Goal: Transaction & Acquisition: Purchase product/service

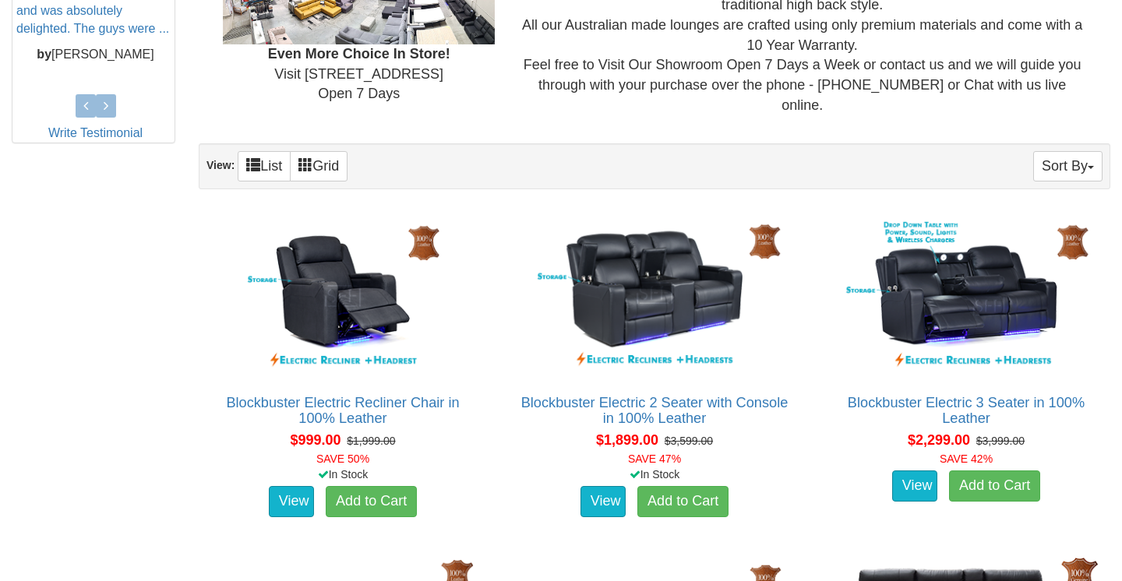
scroll to position [775, 0]
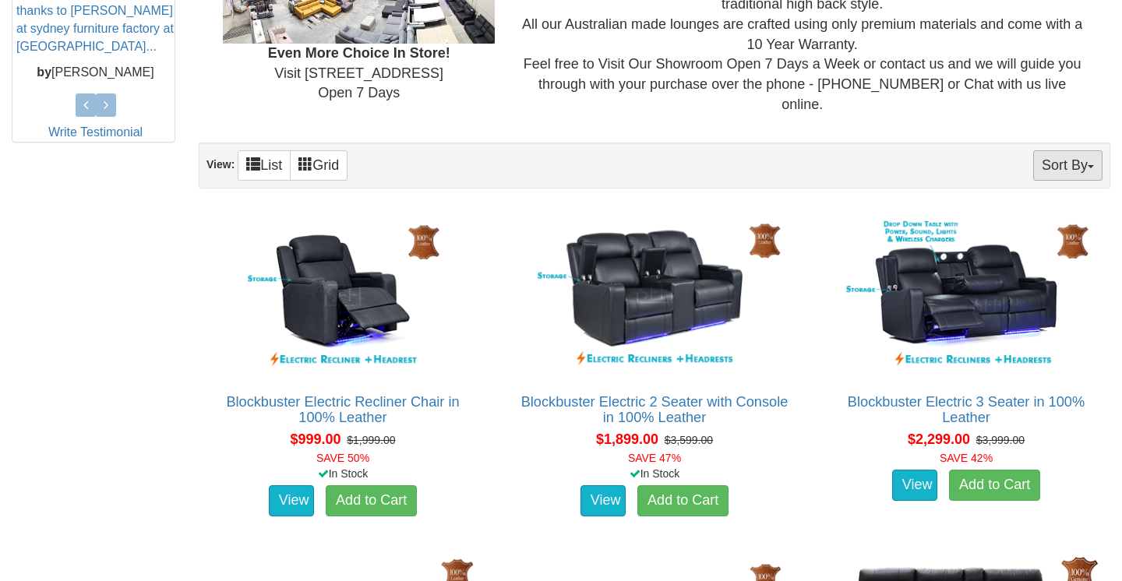
click at [1056, 153] on button "Sort By" at bounding box center [1067, 165] width 69 height 30
click at [880, 160] on div "Sort By Product Name Price+ Quantity View: List Grid" at bounding box center [654, 166] width 911 height 46
click at [267, 159] on link "List" at bounding box center [264, 165] width 53 height 30
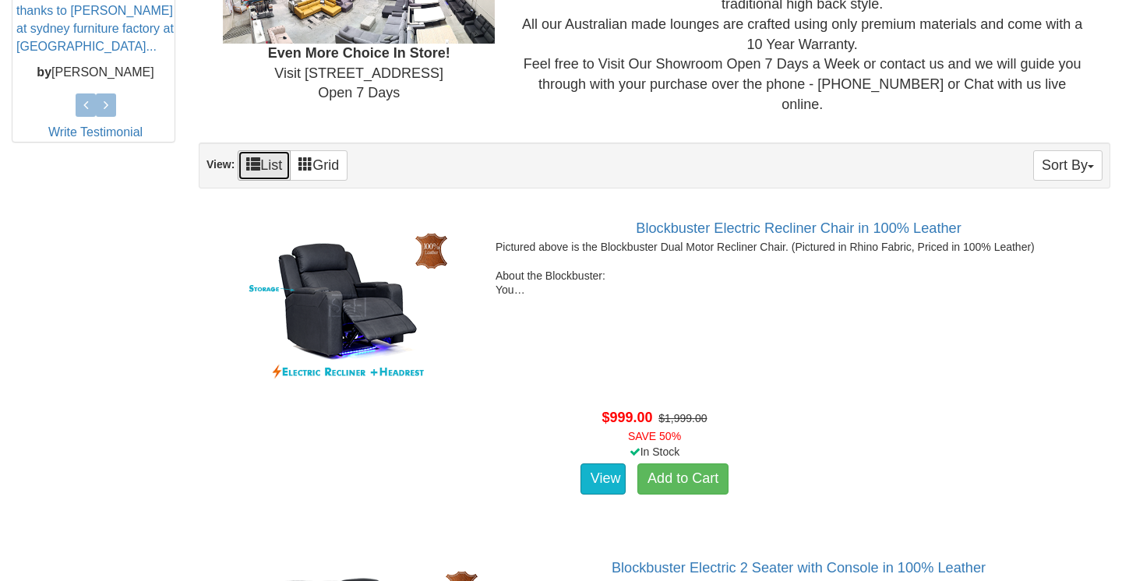
click at [267, 159] on link "List" at bounding box center [264, 165] width 53 height 30
click at [318, 156] on link "Grid" at bounding box center [319, 165] width 58 height 30
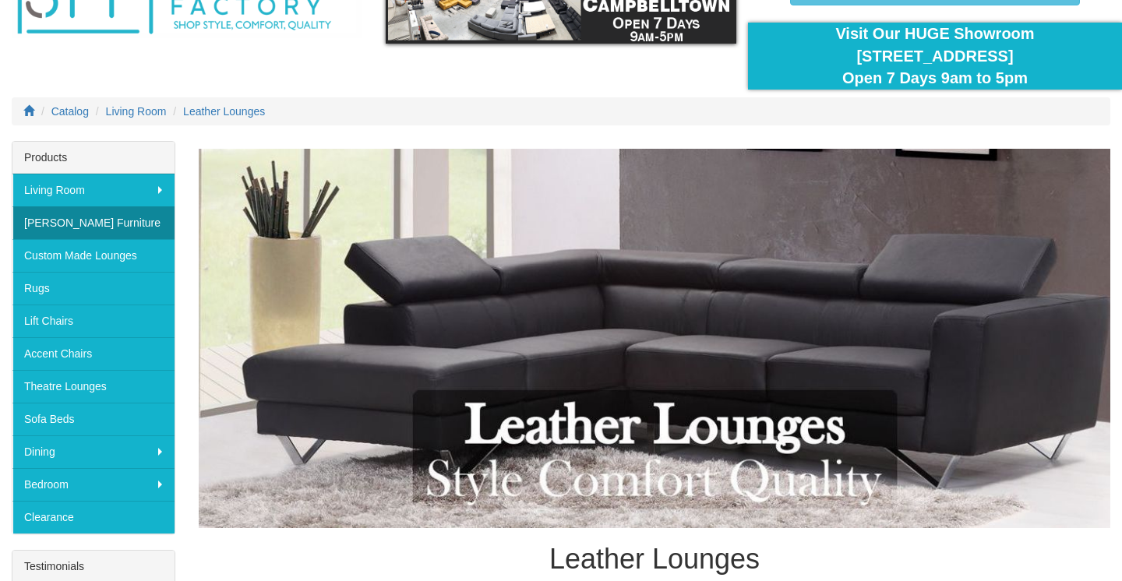
scroll to position [134, 0]
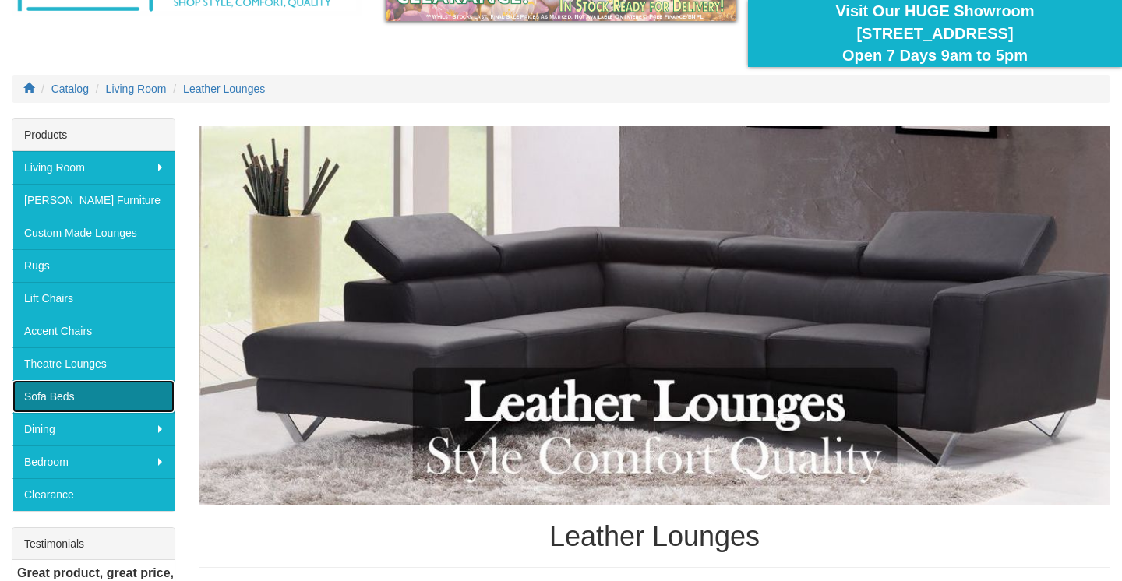
click at [59, 397] on link "Sofa Beds" at bounding box center [93, 396] width 162 height 33
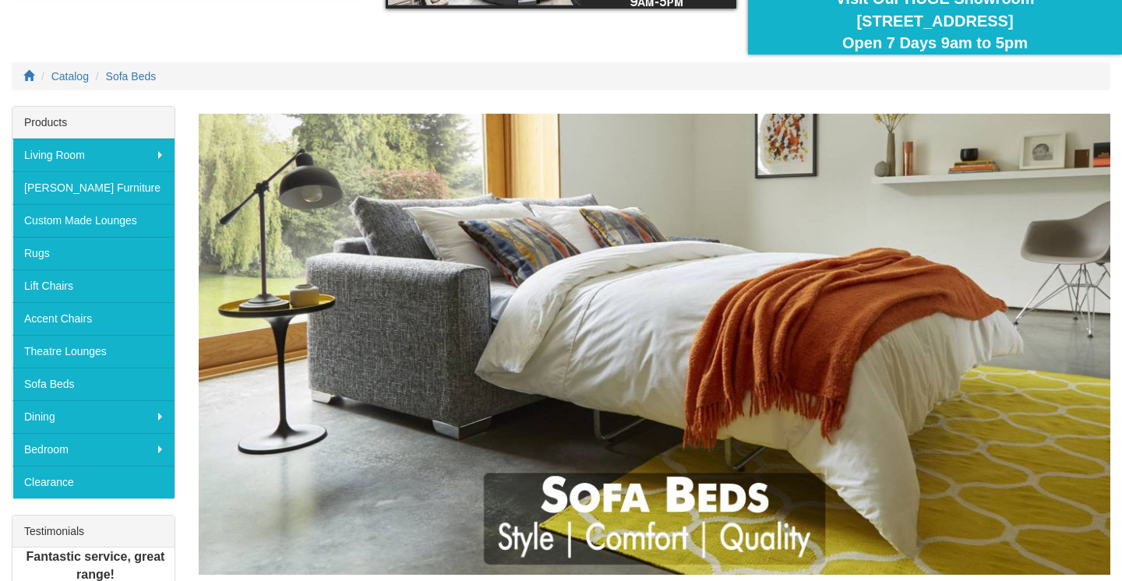
scroll to position [150, 0]
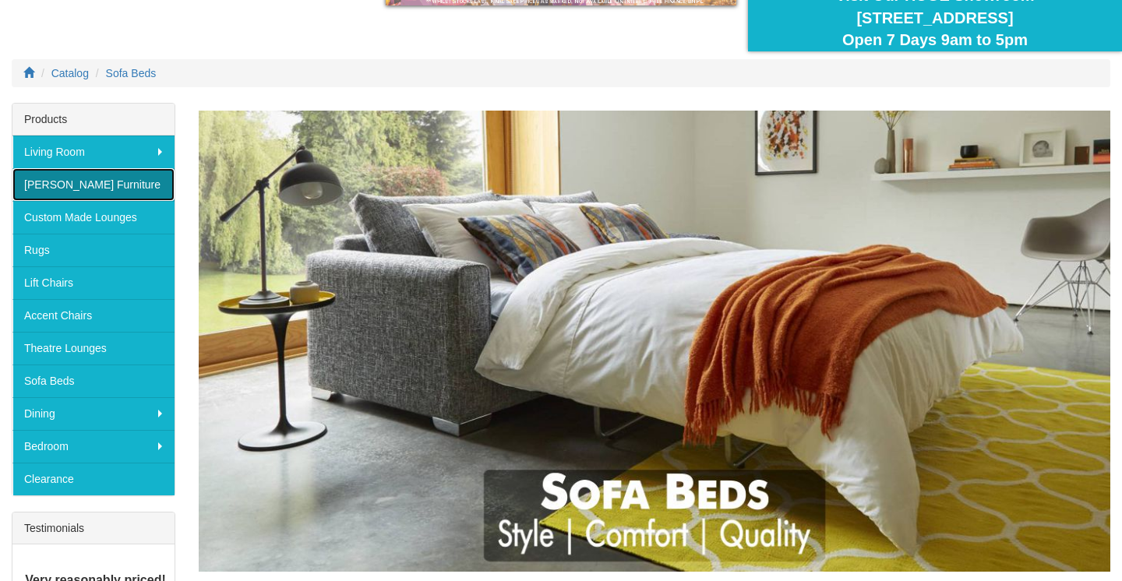
click at [60, 183] on link "[PERSON_NAME] Furniture" at bounding box center [93, 184] width 162 height 33
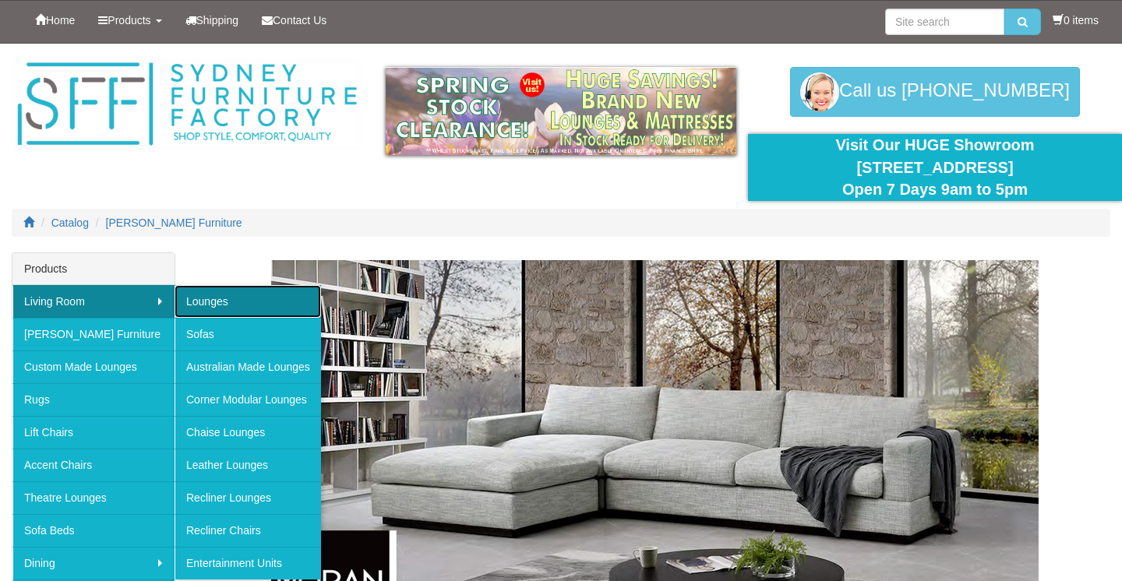
click at [216, 303] on link "Lounges" at bounding box center [247, 301] width 146 height 33
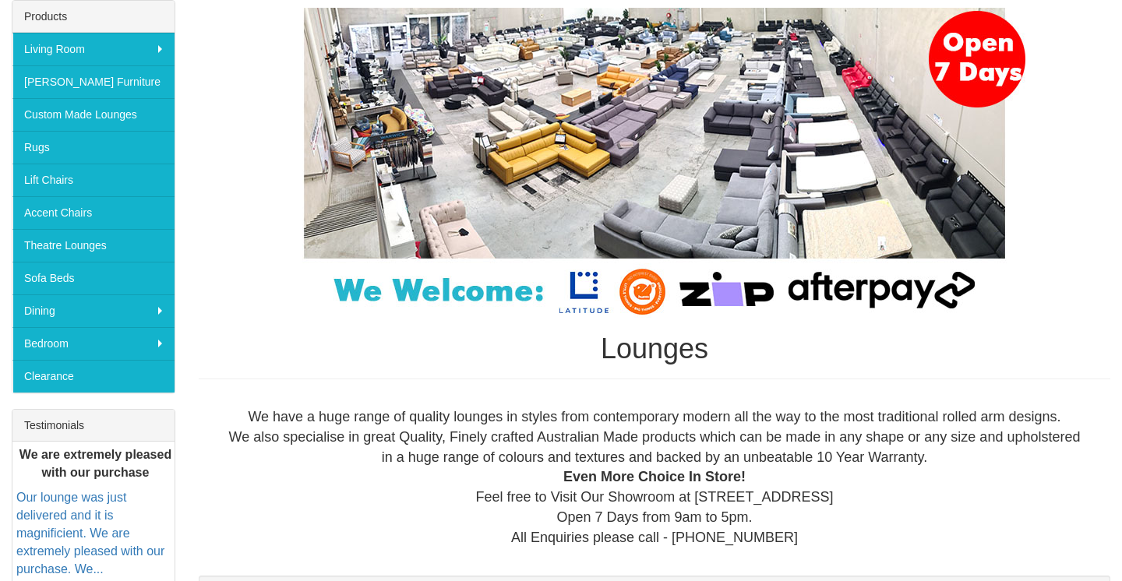
scroll to position [219, 0]
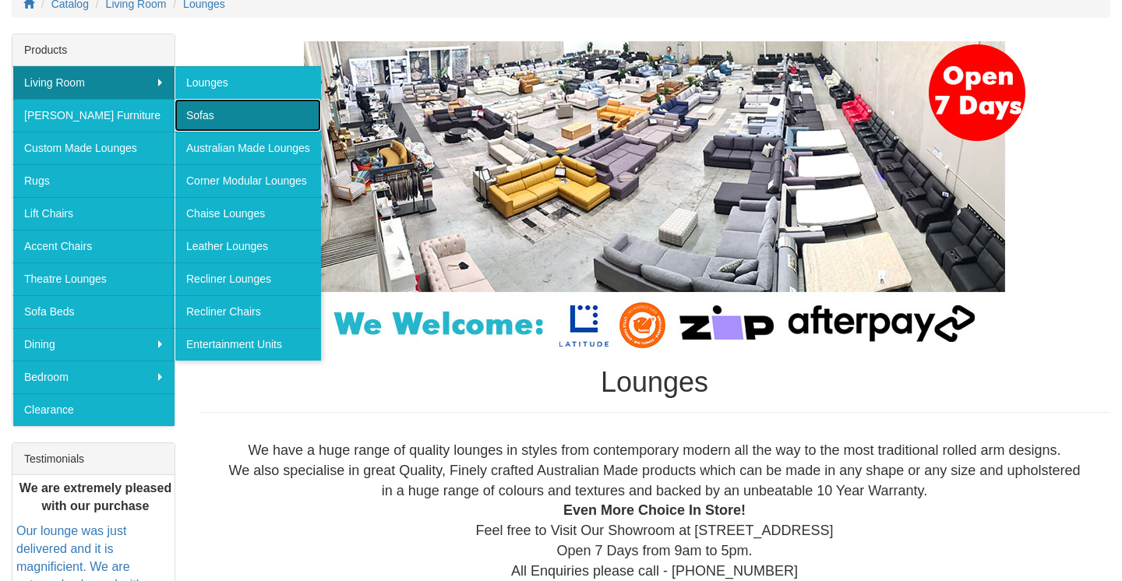
click at [213, 107] on link "Sofas" at bounding box center [247, 115] width 146 height 33
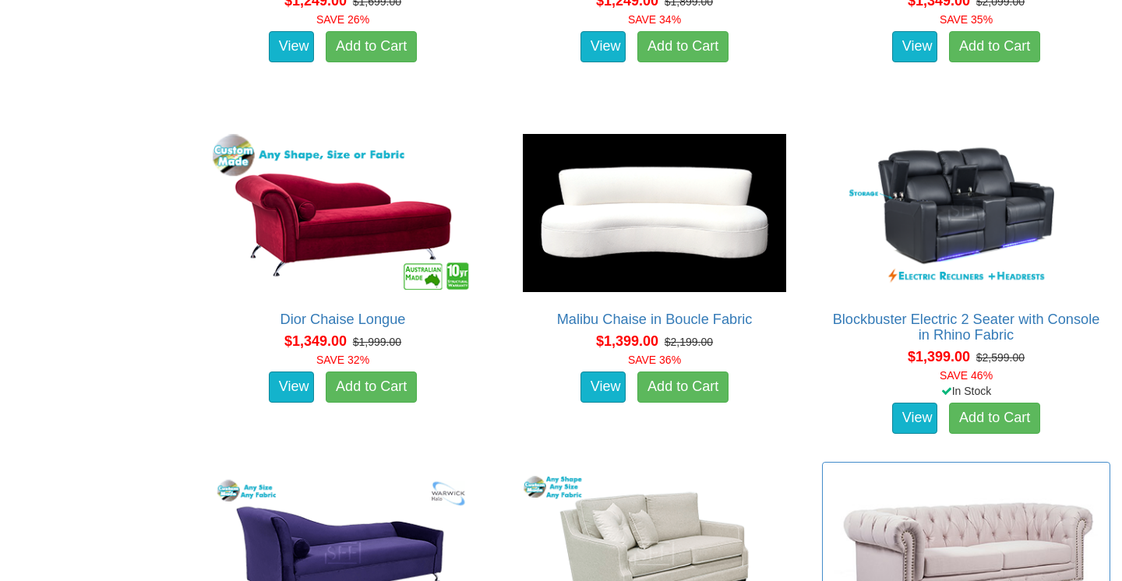
scroll to position [1898, 0]
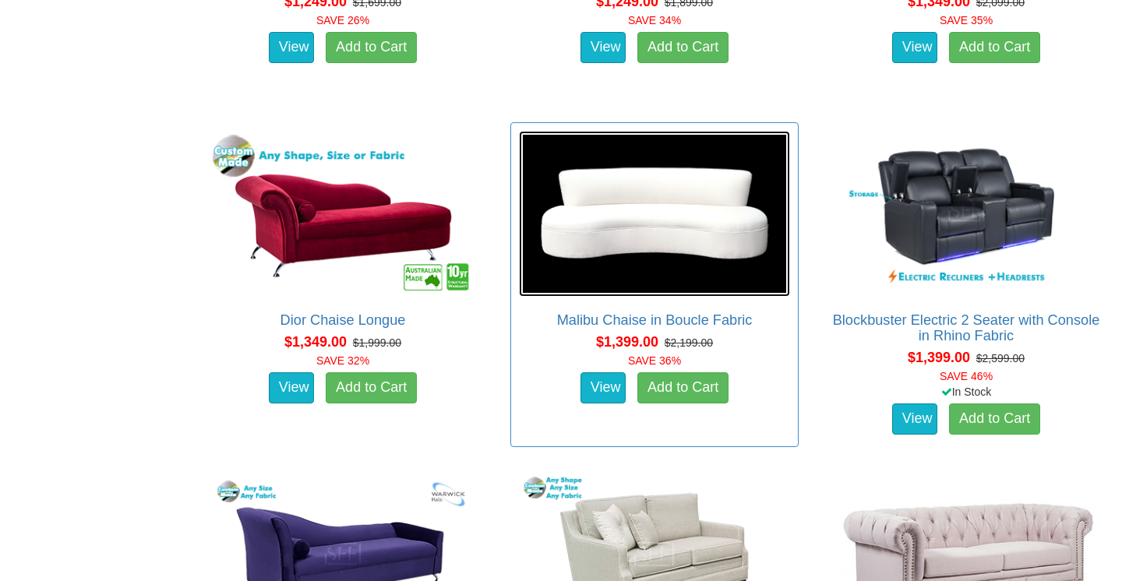
click at [725, 276] on img at bounding box center [654, 214] width 271 height 166
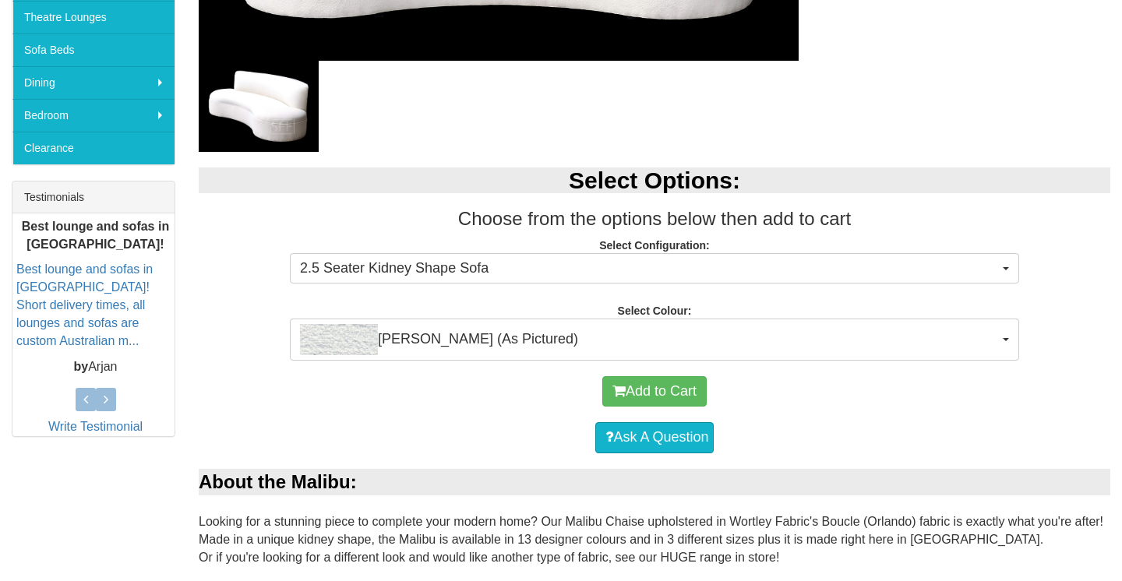
scroll to position [482, 0]
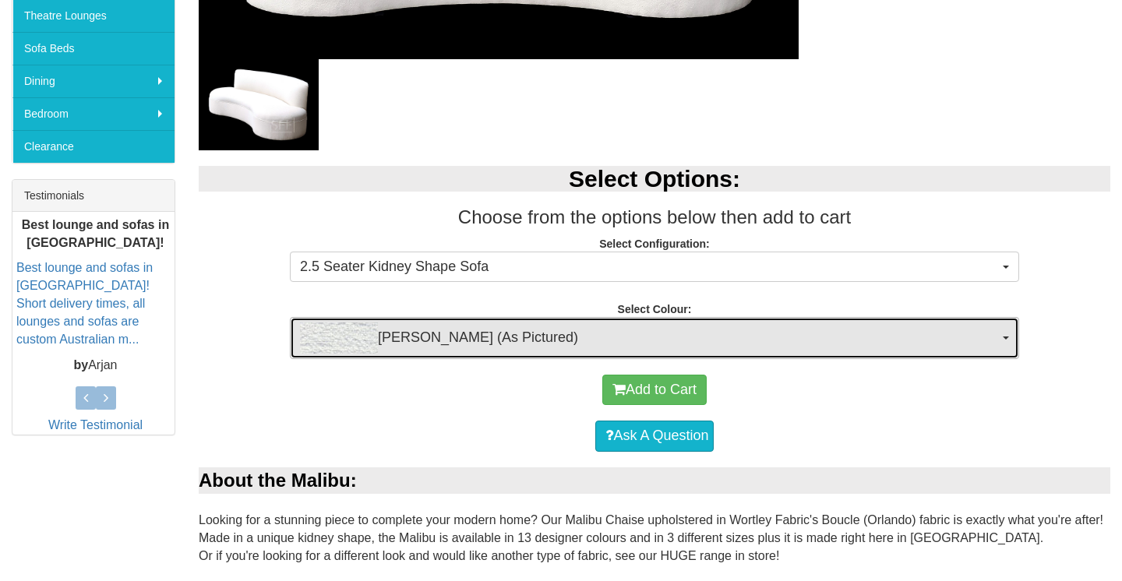
click at [728, 347] on span "[PERSON_NAME] (As Pictured)" at bounding box center [649, 338] width 699 height 31
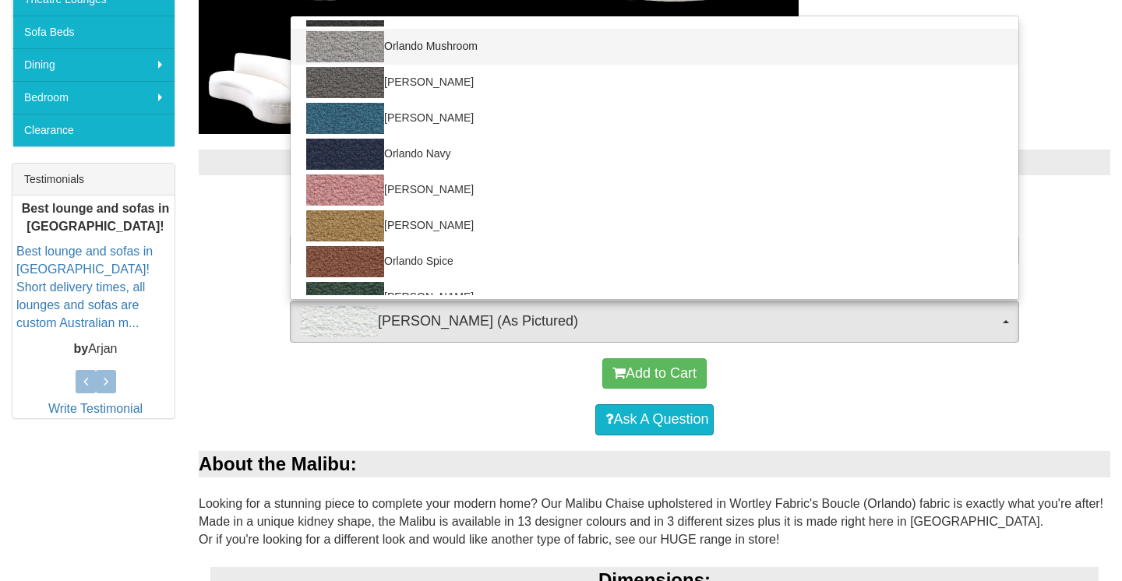
scroll to position [495, 0]
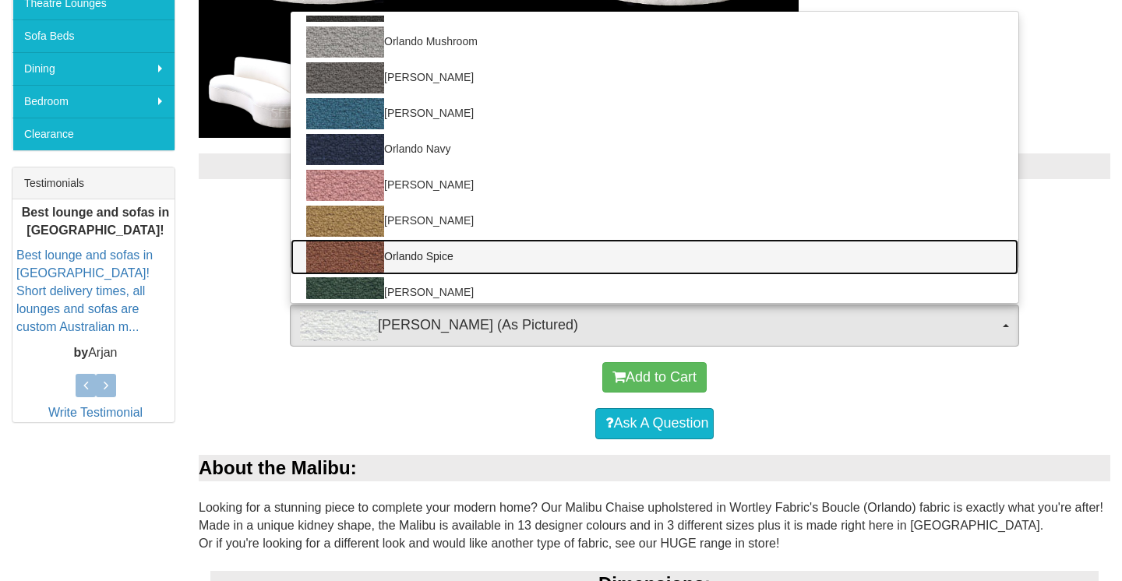
click at [658, 257] on link "Orlando Spice" at bounding box center [655, 257] width 728 height 36
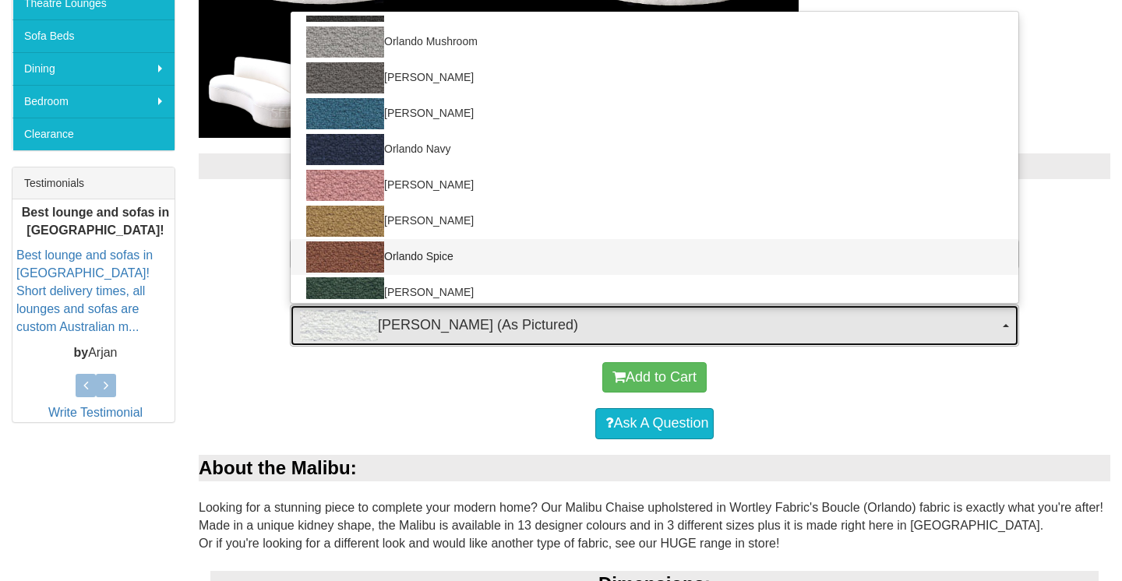
select select "1910"
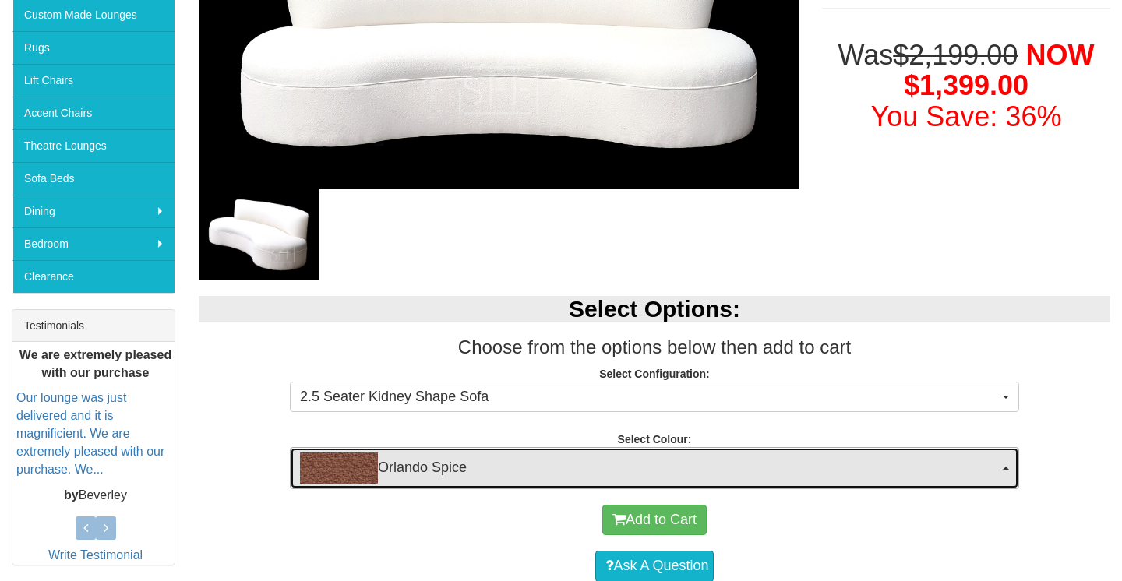
scroll to position [354, 0]
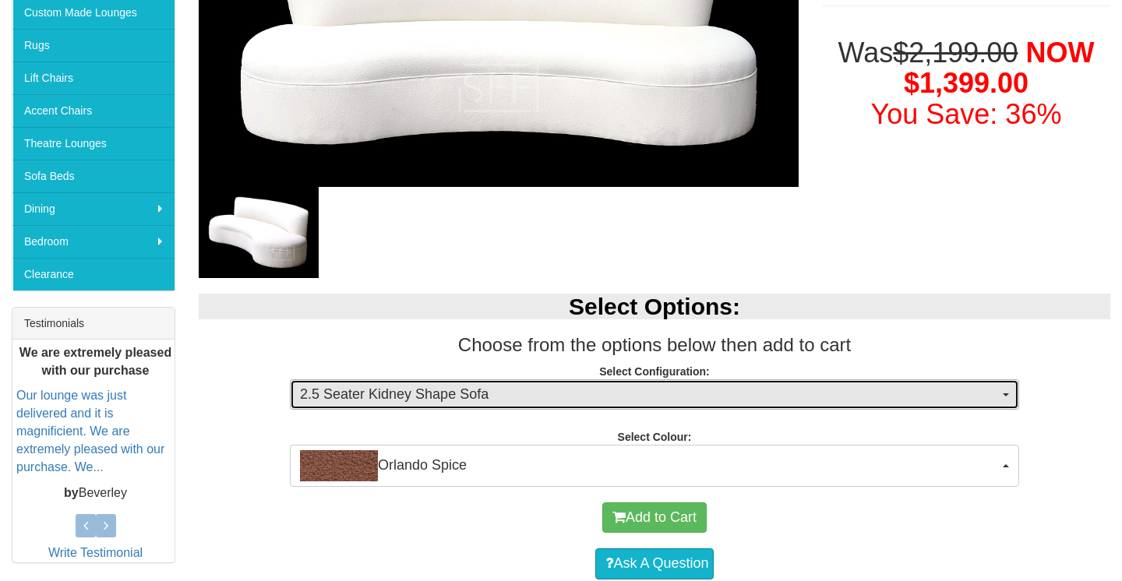
click at [781, 397] on span "2.5 Seater Kidney Shape Sofa" at bounding box center [649, 395] width 699 height 20
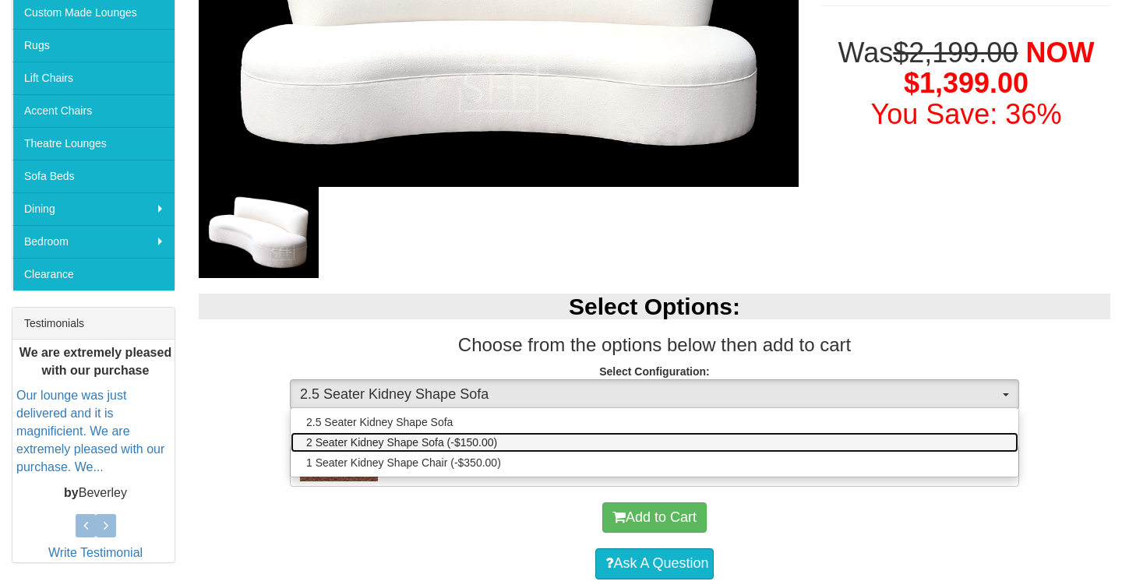
click at [746, 442] on link "2 Seater Kidney Shape Sofa (-$150.00)" at bounding box center [655, 442] width 728 height 20
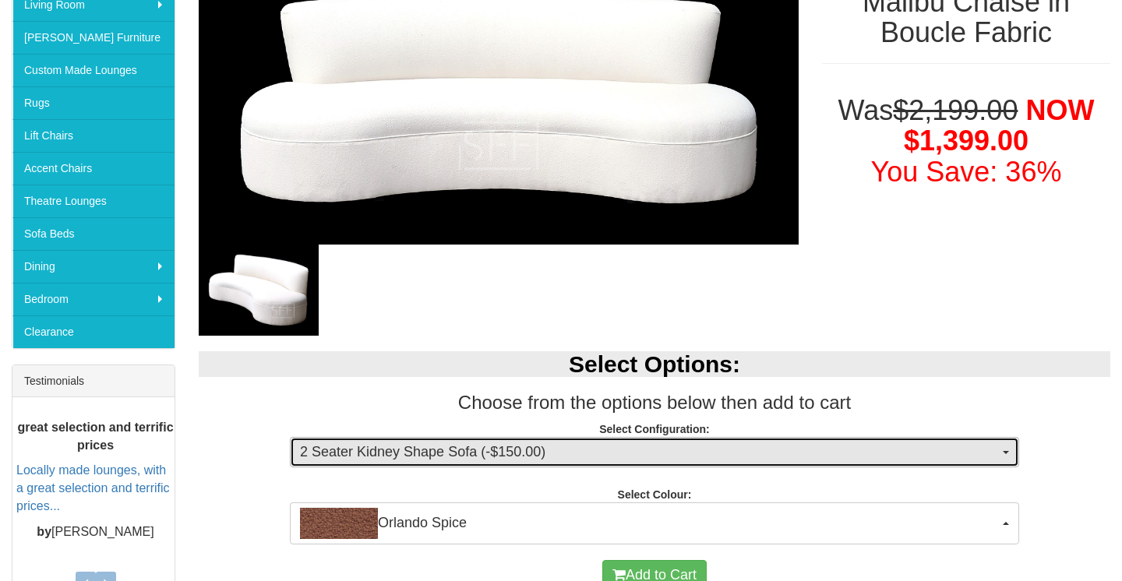
scroll to position [321, 0]
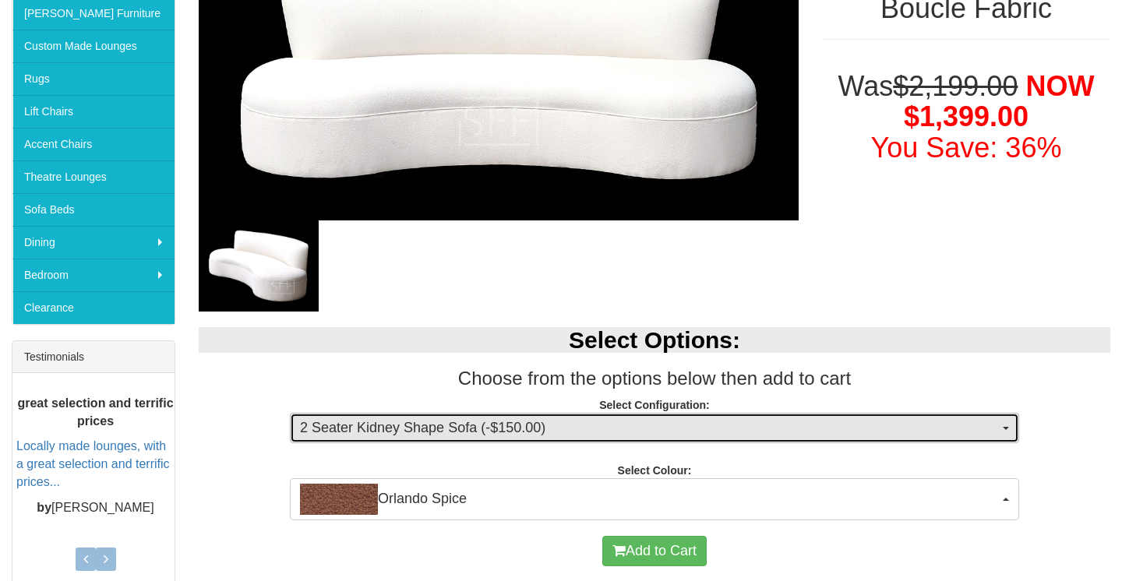
click at [541, 422] on span "2 Seater Kidney Shape Sofa (-$150.00)" at bounding box center [649, 428] width 699 height 20
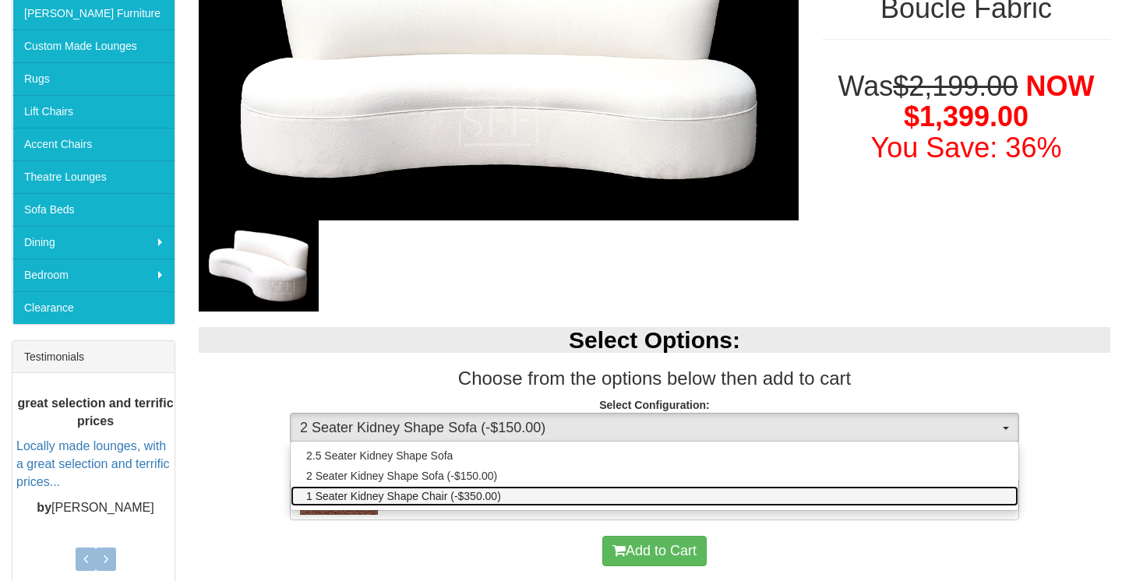
click at [482, 495] on span "1 Seater Kidney Shape Chair (-$350.00)" at bounding box center [403, 496] width 195 height 16
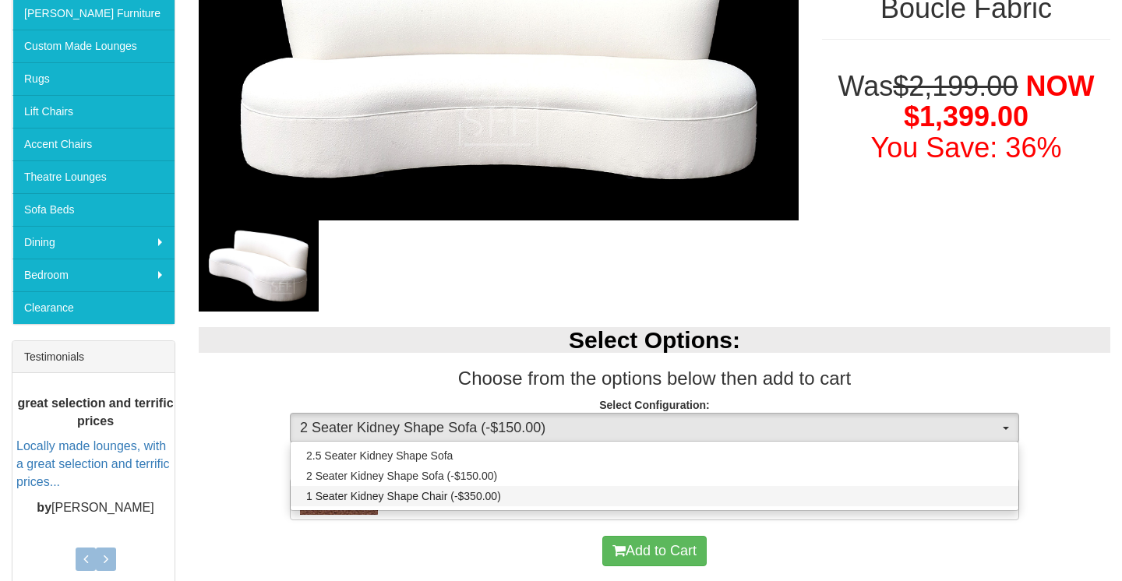
select select "1908"
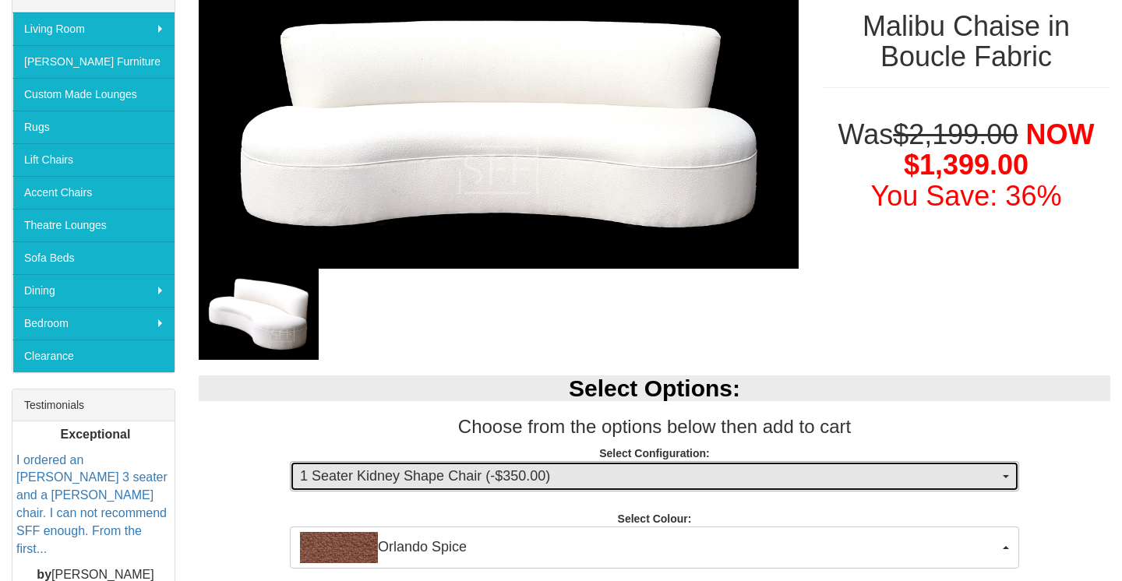
scroll to position [26, 0]
